Goal: Information Seeking & Learning: Learn about a topic

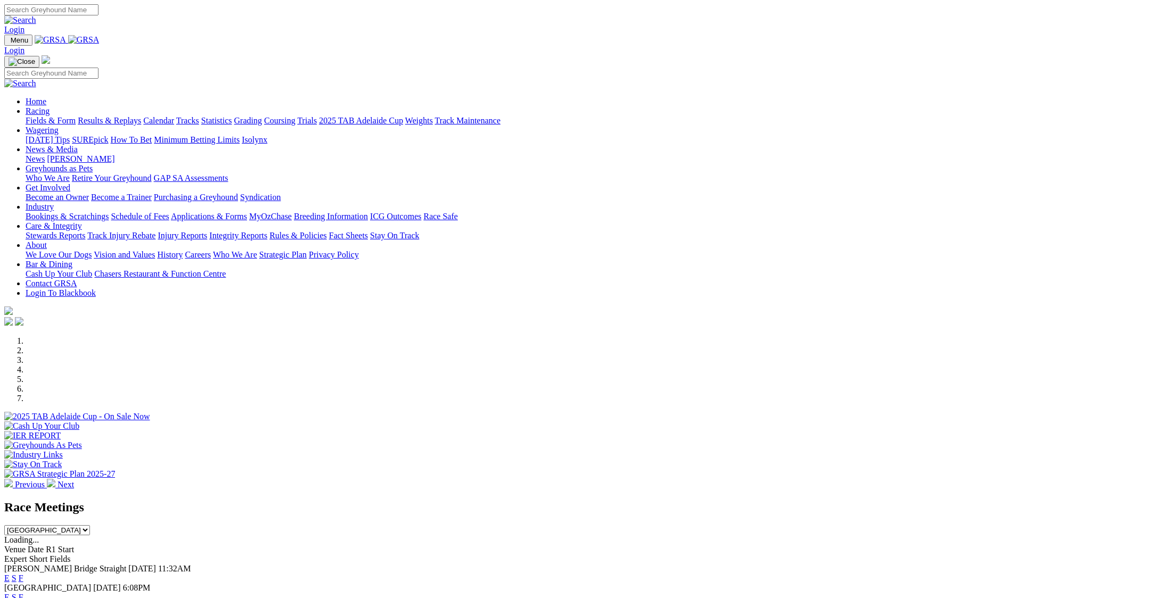
click at [13, 479] on img at bounding box center [8, 483] width 9 height 9
click at [504, 422] on div at bounding box center [574, 422] width 1141 height 0
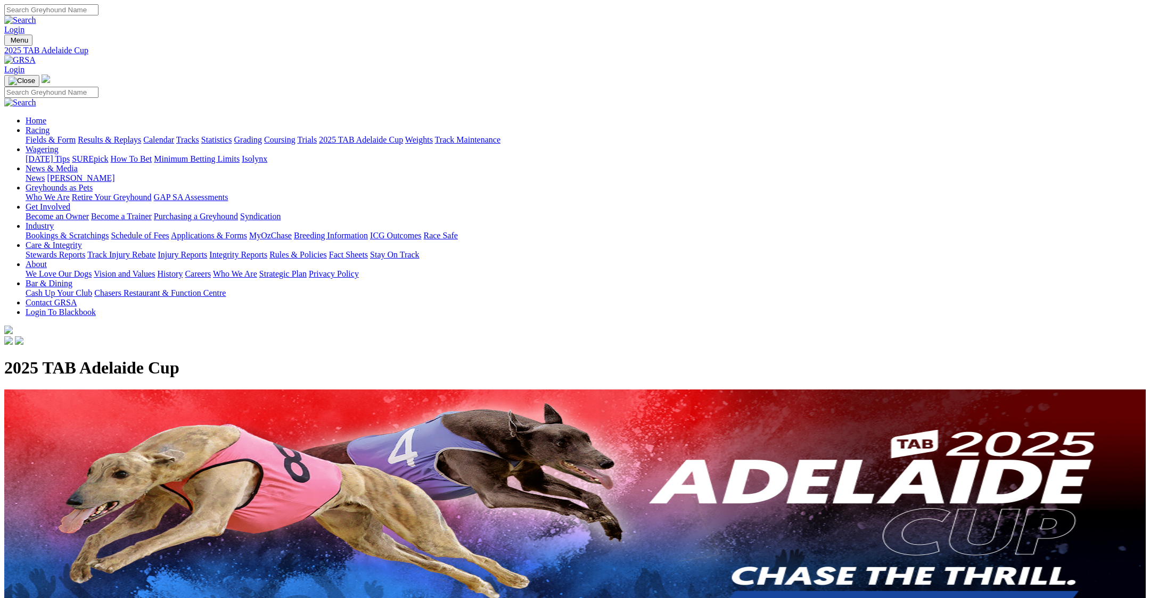
click at [174, 135] on link "Calendar" at bounding box center [158, 139] width 31 height 9
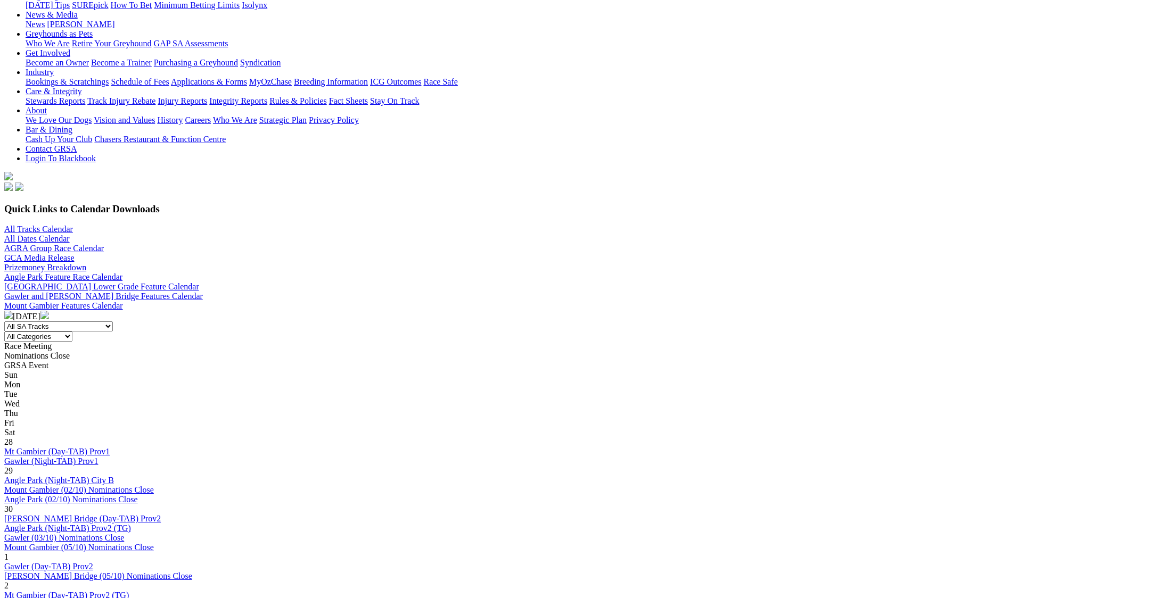
scroll to position [213, 0]
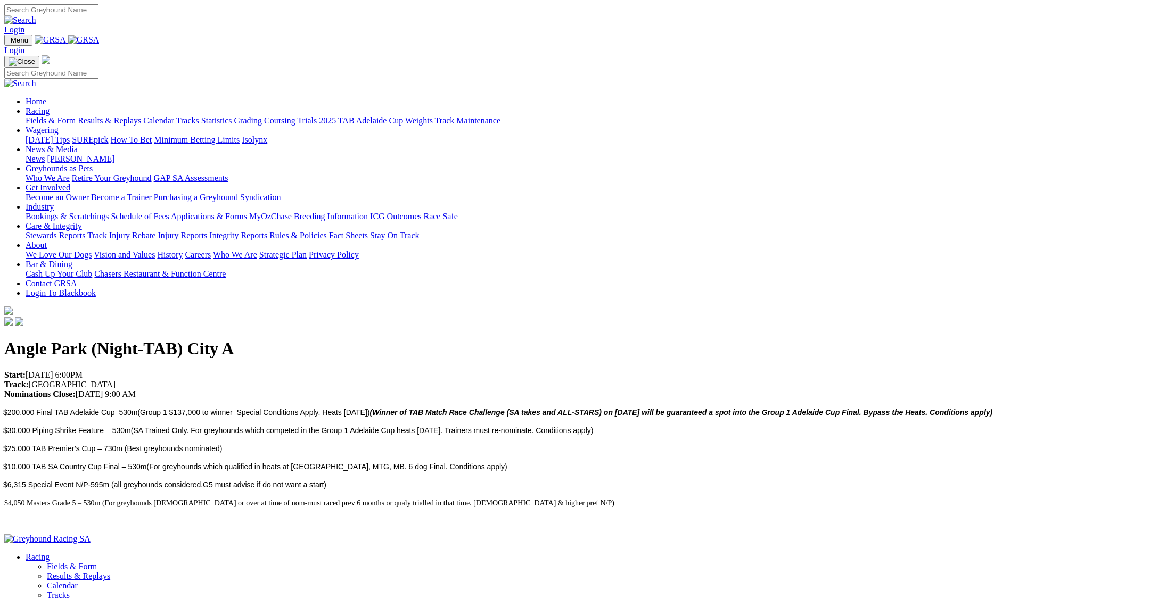
click at [50, 106] on link "Racing" at bounding box center [38, 110] width 24 height 9
click at [76, 116] on link "Fields & Form" at bounding box center [51, 120] width 50 height 9
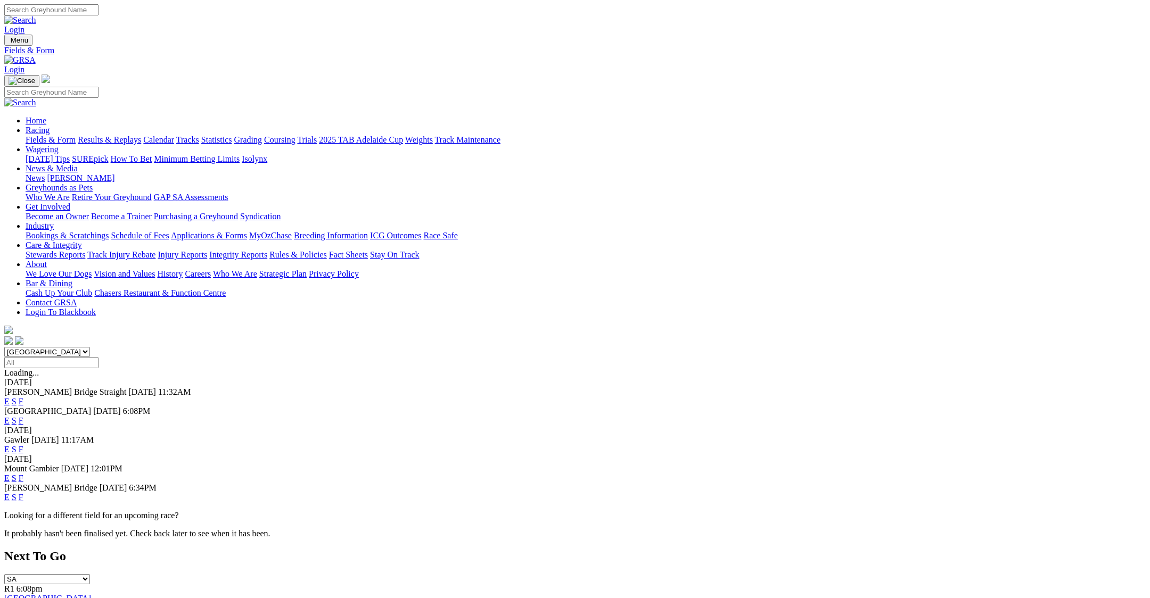
click at [403, 135] on link "2025 TAB Adelaide Cup" at bounding box center [361, 139] width 84 height 9
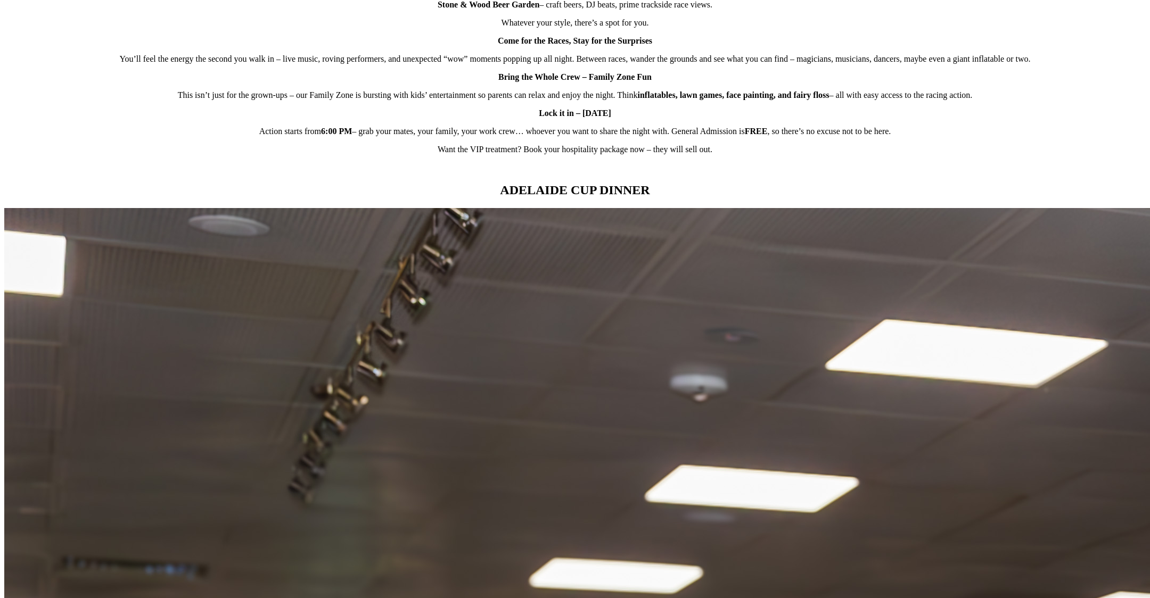
scroll to position [958, 0]
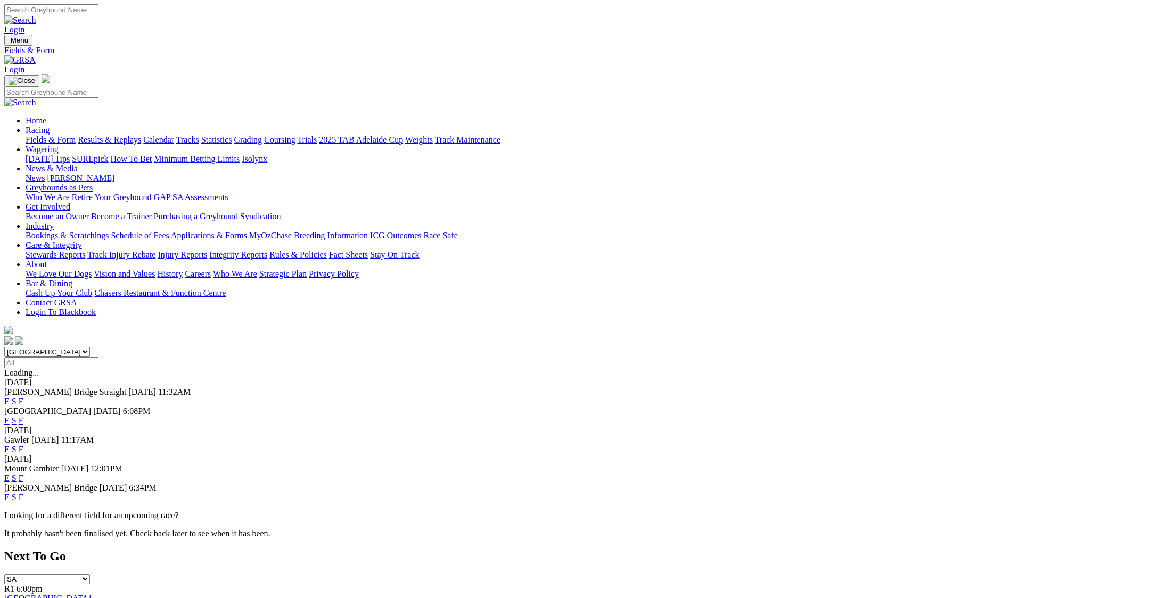
click at [174, 135] on link "Calendar" at bounding box center [158, 139] width 31 height 9
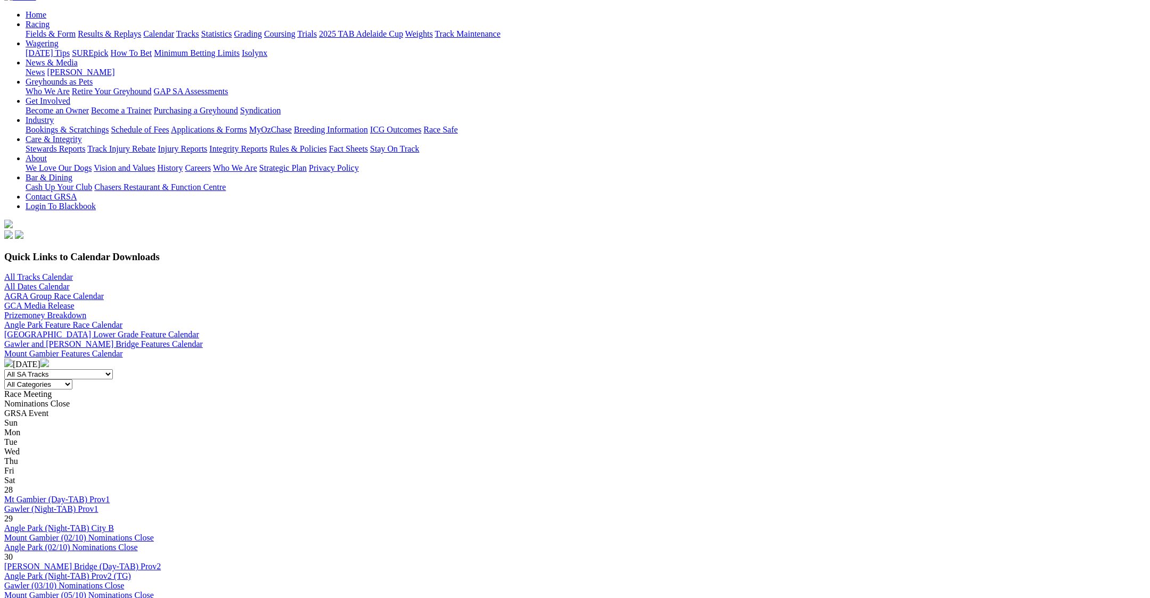
scroll to position [106, 0]
